Goal: Task Accomplishment & Management: Use online tool/utility

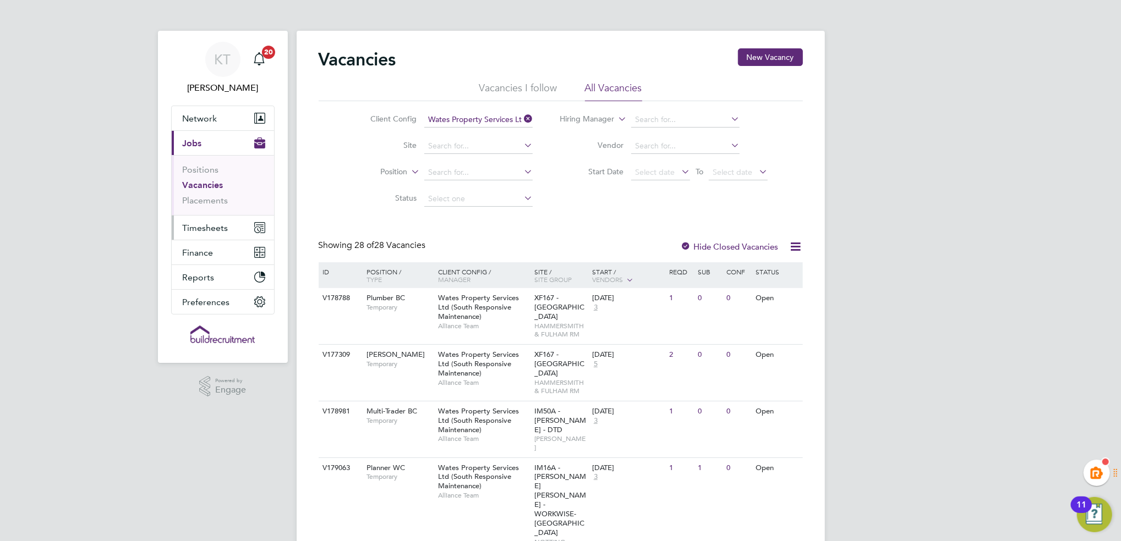
click at [197, 219] on button "Timesheets" at bounding box center [223, 228] width 102 height 24
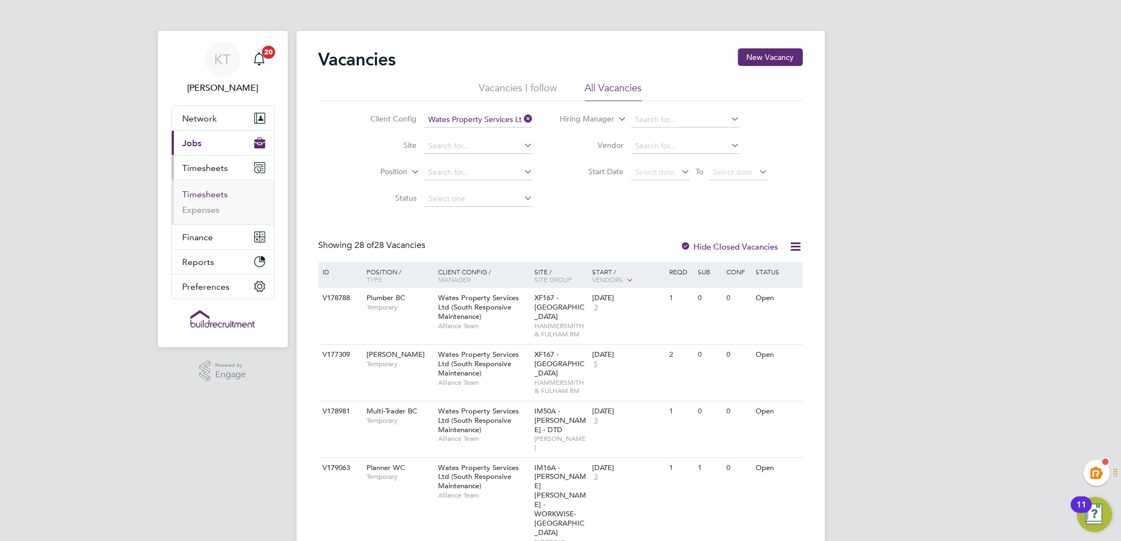
click at [210, 191] on link "Timesheets" at bounding box center [206, 194] width 46 height 10
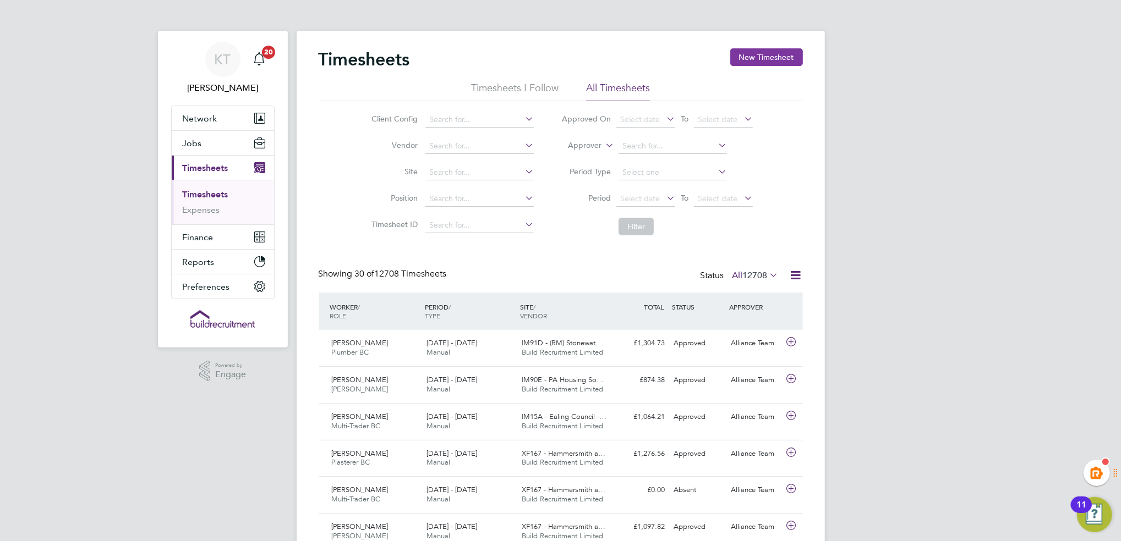
click at [788, 53] on button "New Timesheet" at bounding box center [766, 57] width 73 height 18
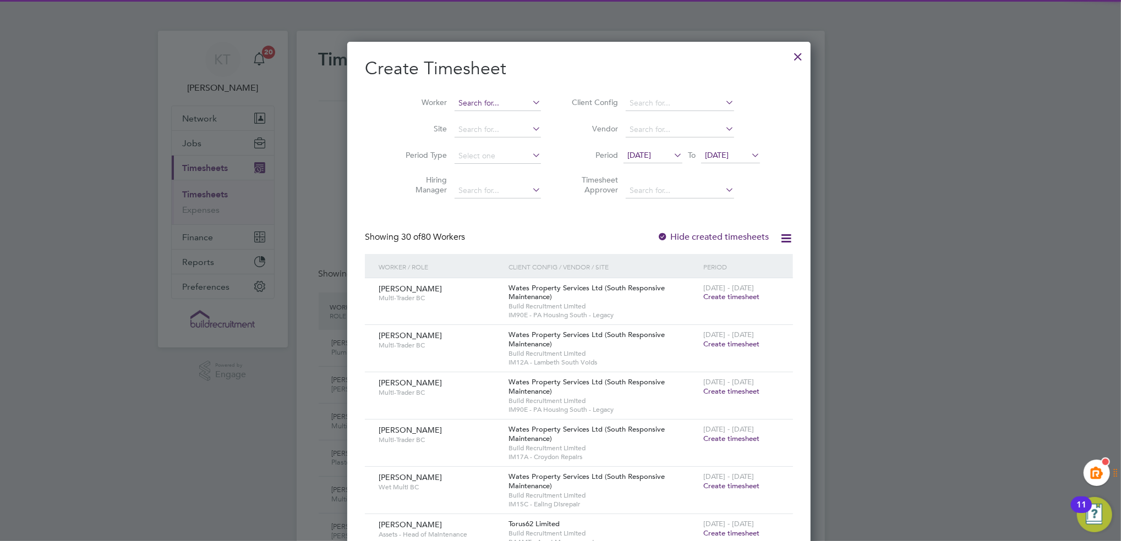
click at [454, 107] on input at bounding box center [497, 103] width 86 height 15
click at [478, 149] on li "[PERSON_NAME]" at bounding box center [509, 148] width 149 height 15
type input "[PERSON_NAME]"
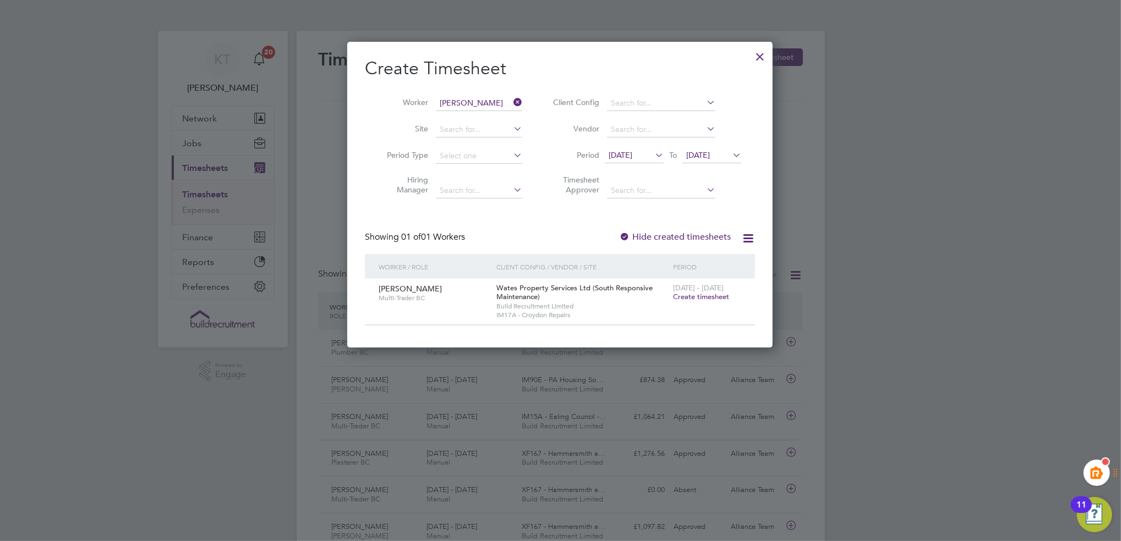
drag, startPoint x: 766, startPoint y: 52, endPoint x: 915, endPoint y: 3, distance: 157.6
click at [766, 52] on div at bounding box center [760, 54] width 20 height 20
click at [980, 113] on div at bounding box center [560, 270] width 1121 height 541
